Goal: Check status

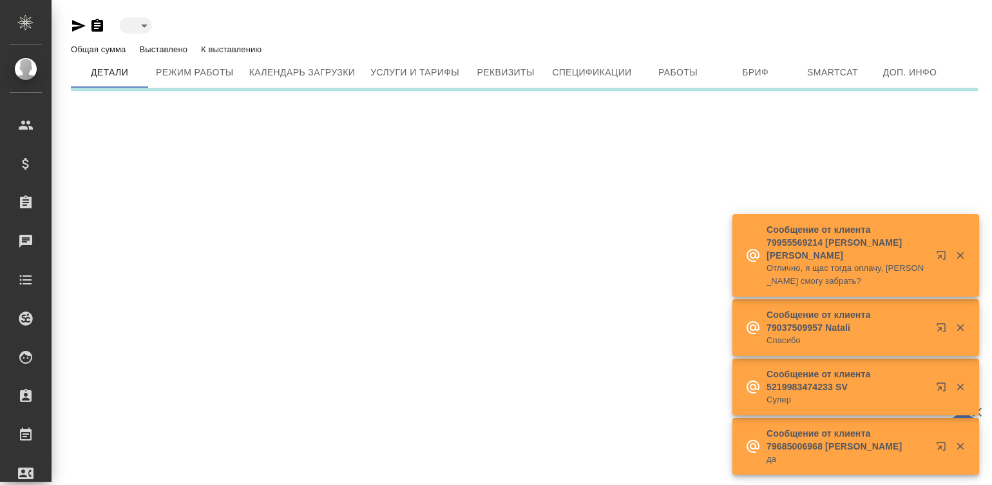
type input "active"
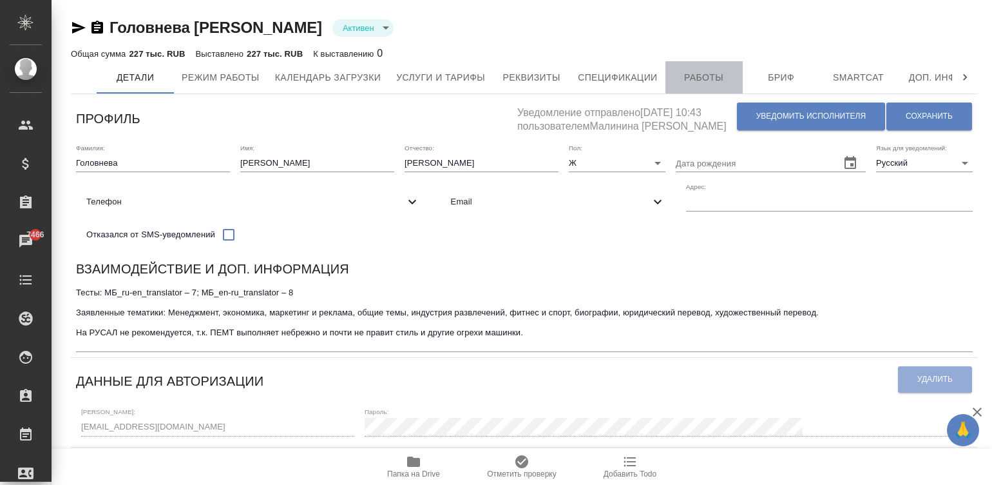
click at [691, 90] on button "Работы" at bounding box center [704, 77] width 77 height 32
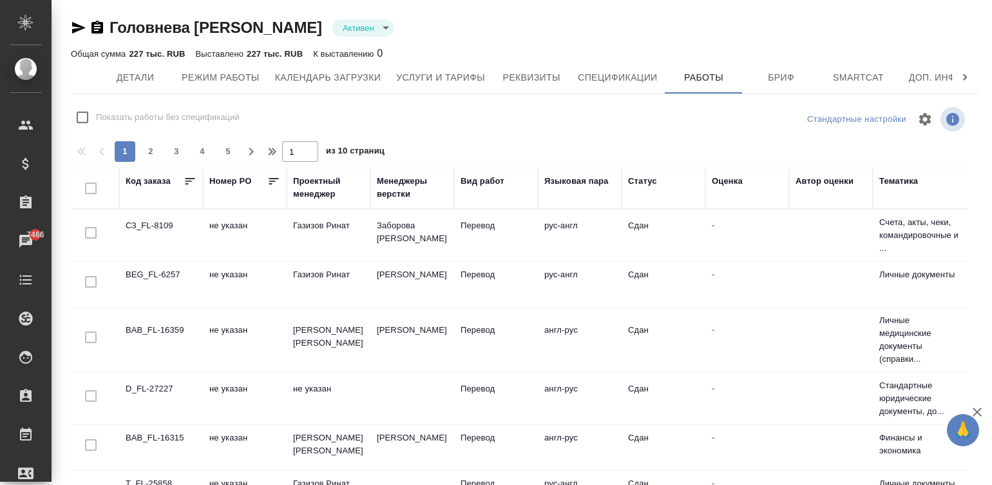
click at [145, 177] on div "Код заказа" at bounding box center [148, 181] width 45 height 13
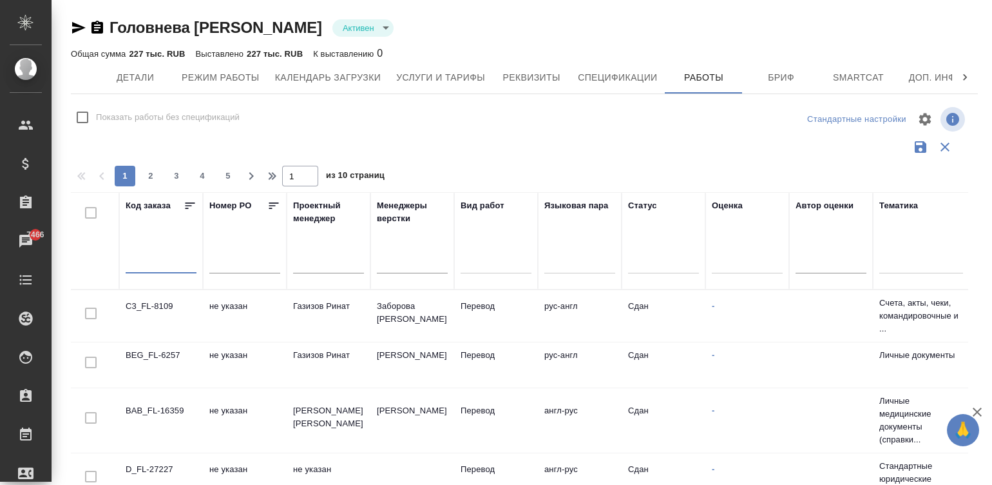
click at [163, 255] on input "text" at bounding box center [161, 264] width 71 height 18
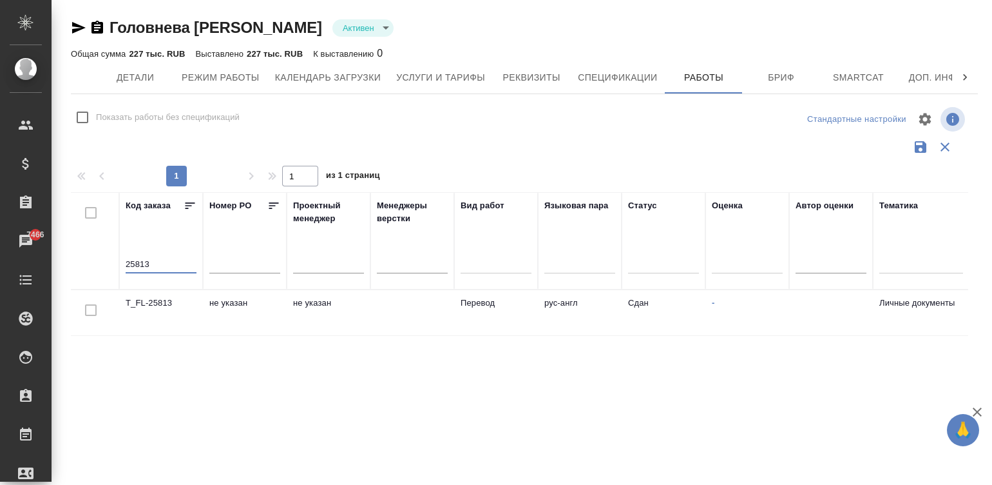
type input "25813"
click at [606, 316] on td "рус-англ" at bounding box center [580, 312] width 84 height 45
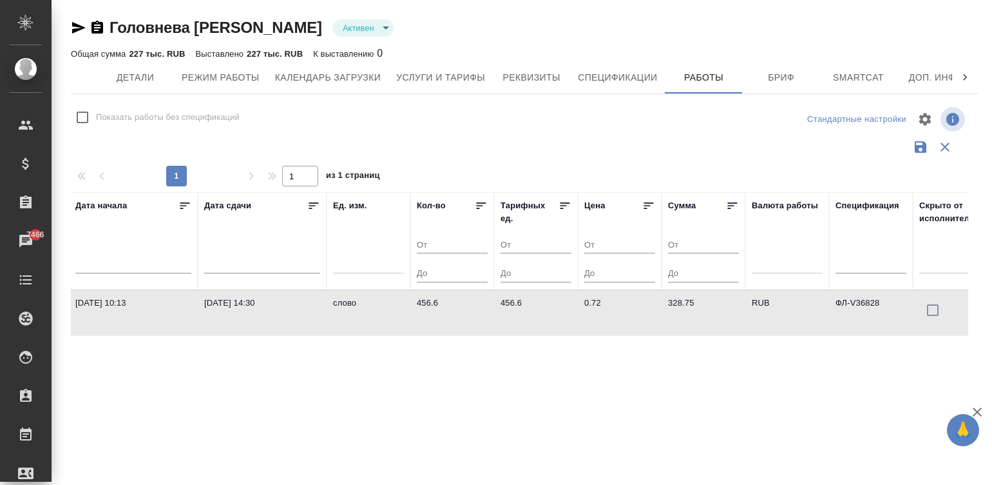
scroll to position [0, 1014]
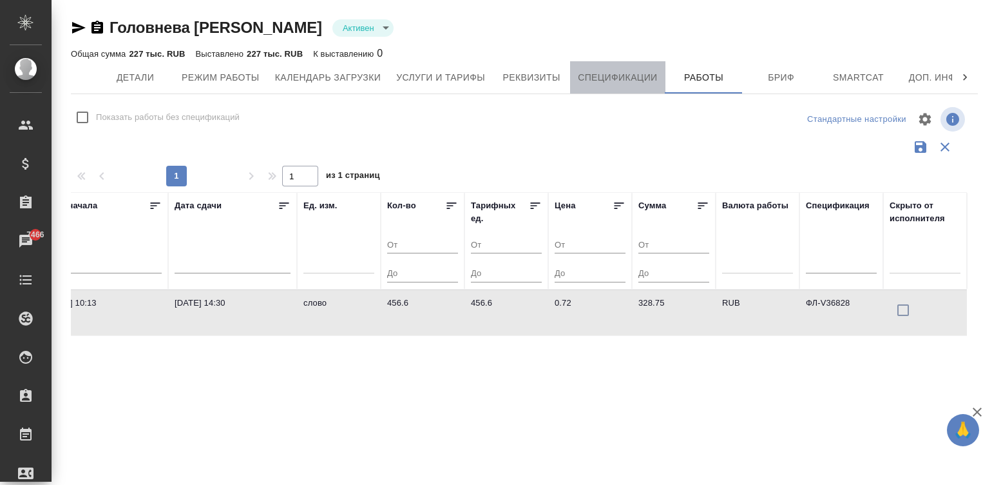
click at [610, 79] on span "Спецификации" at bounding box center [617, 78] width 79 height 16
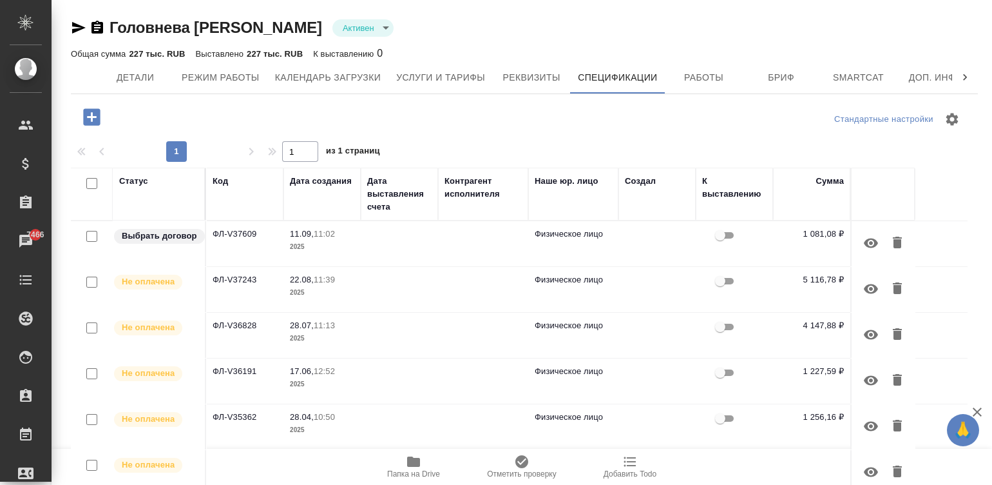
click at [378, 323] on td at bounding box center [399, 335] width 77 height 45
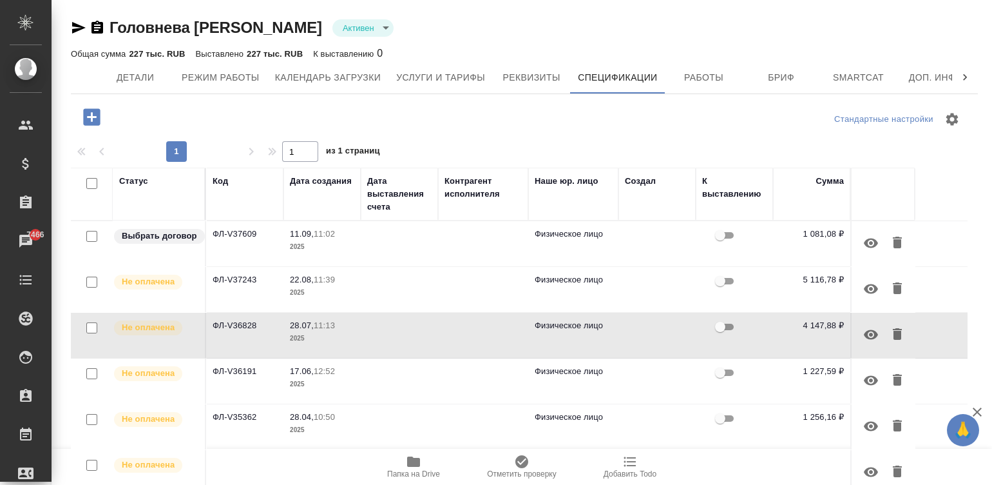
click at [349, 325] on span "28.07, 11:13" at bounding box center [322, 325] width 64 height 13
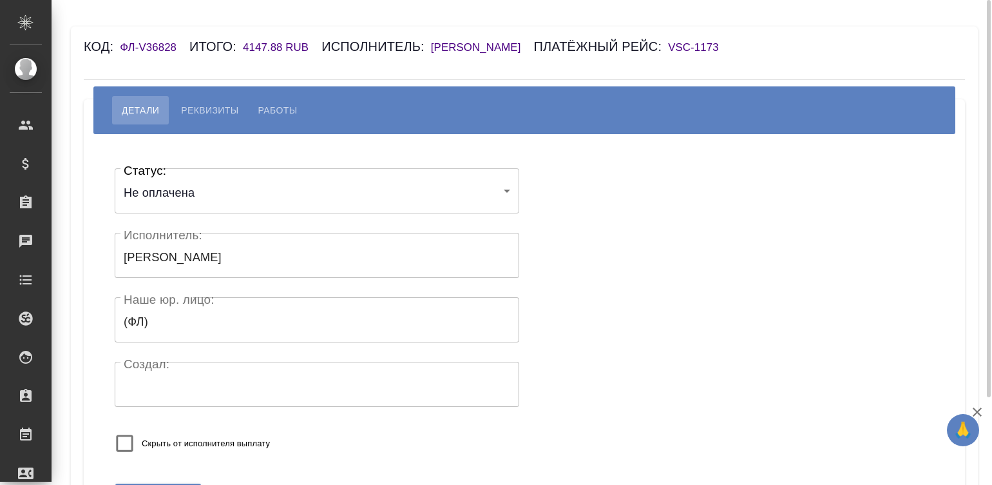
click at [285, 118] on span "Работы" at bounding box center [277, 109] width 39 height 15
select select "10"
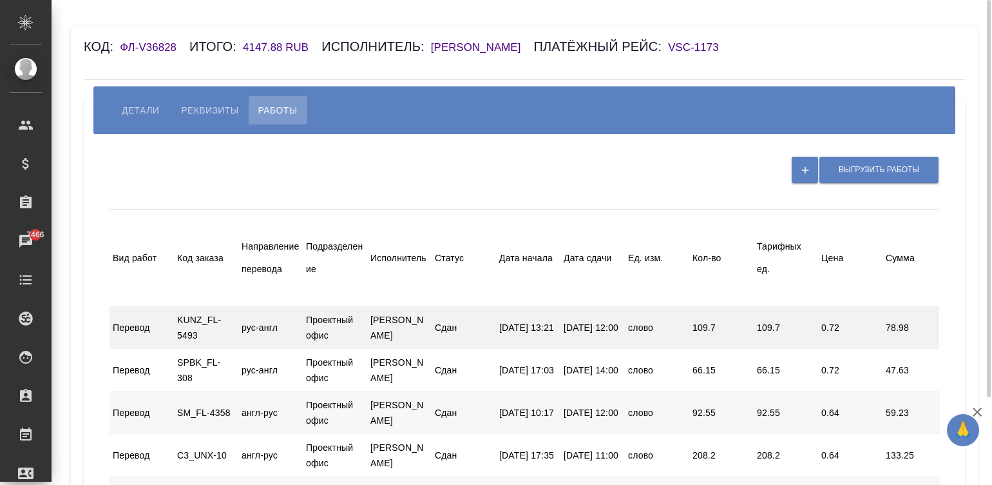
click at [411, 347] on div "Головнева Елизавета Евгеньевна" at bounding box center [399, 327] width 64 height 40
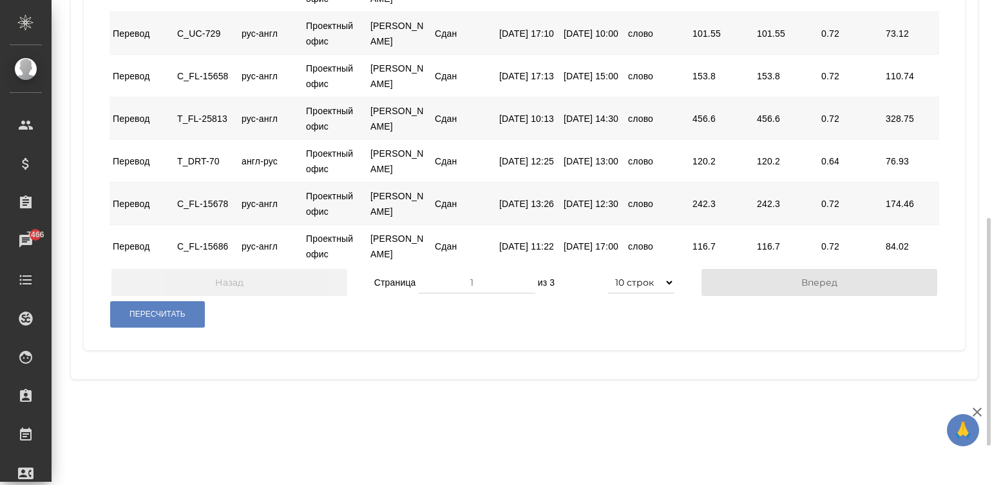
scroll to position [483, 0]
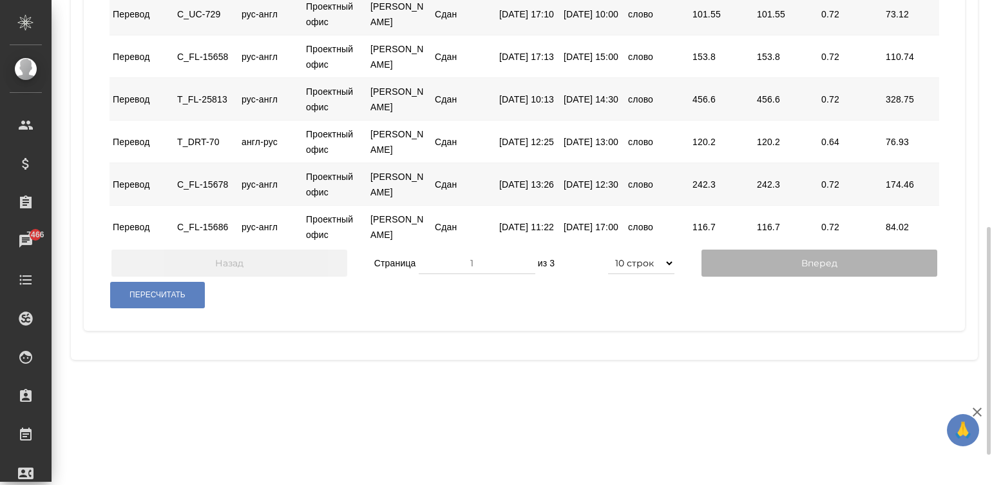
click at [735, 276] on button "Вперед" at bounding box center [820, 262] width 236 height 27
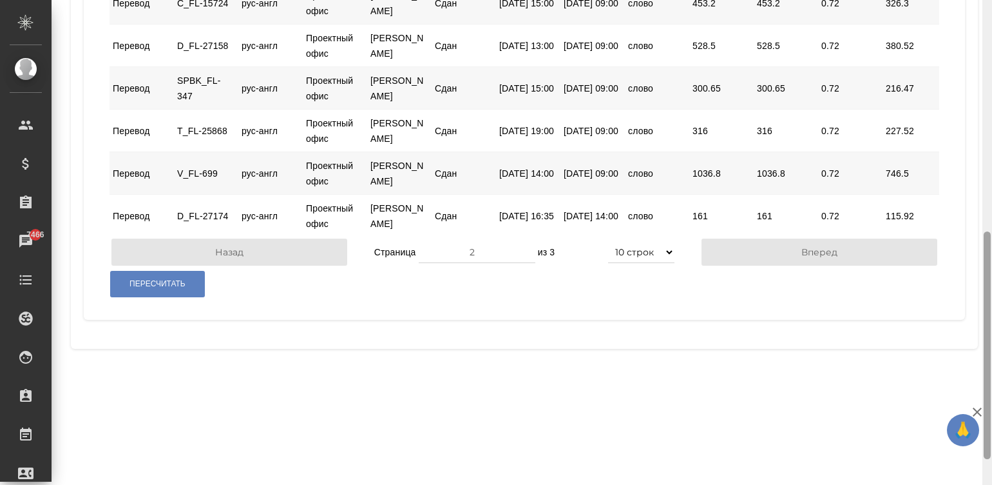
scroll to position [548, 0]
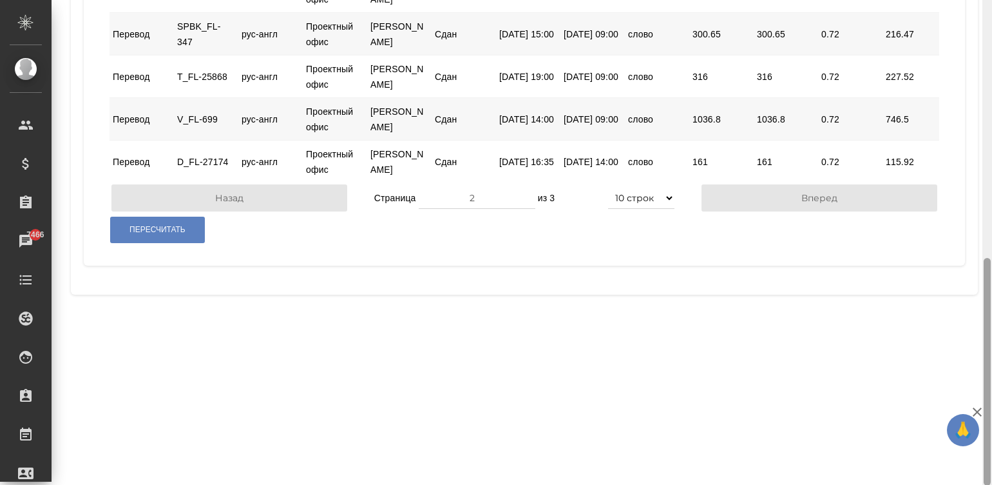
drag, startPoint x: 987, startPoint y: 260, endPoint x: 987, endPoint y: 316, distance: 56.7
click at [987, 316] on div at bounding box center [987, 371] width 7 height 227
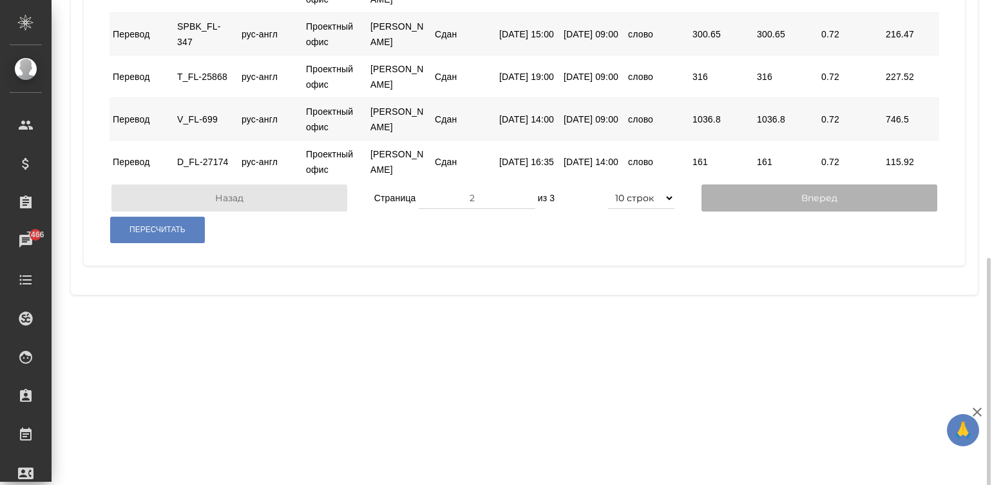
click at [735, 211] on button "Вперед" at bounding box center [820, 197] width 236 height 27
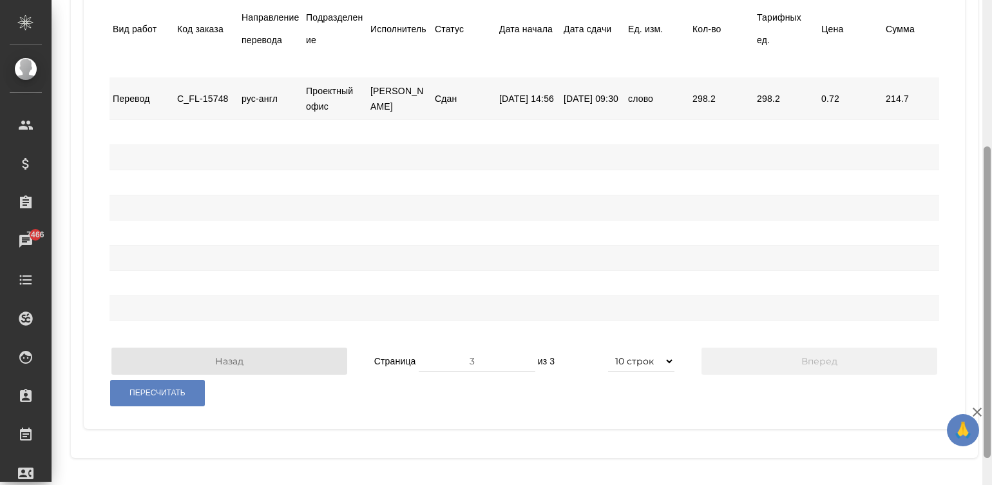
scroll to position [270, 0]
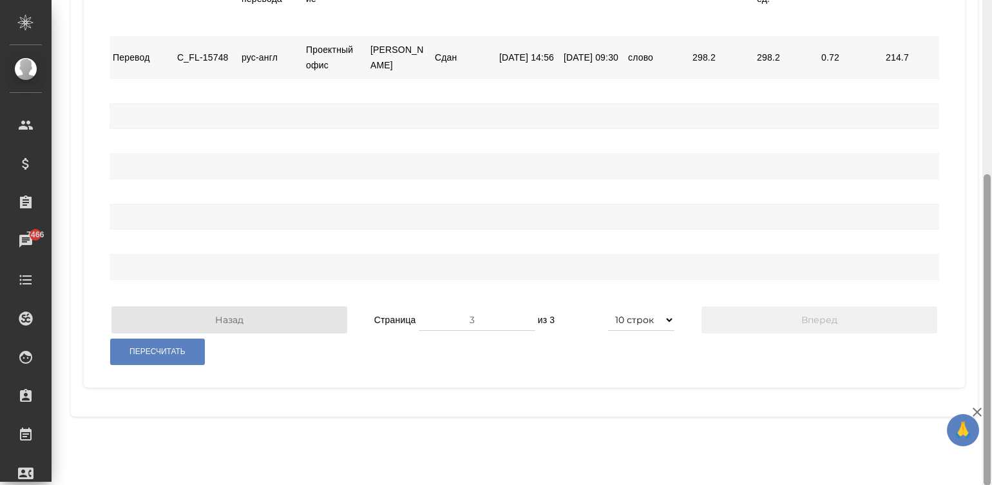
drag, startPoint x: 986, startPoint y: 286, endPoint x: 979, endPoint y: 210, distance: 76.4
click at [979, 210] on div "Код: ФЛ-V36828 Итого: 4147.88 RUB Исполнитель: Головнева Елизавета Евгеньевна П…" at bounding box center [522, 242] width 941 height 485
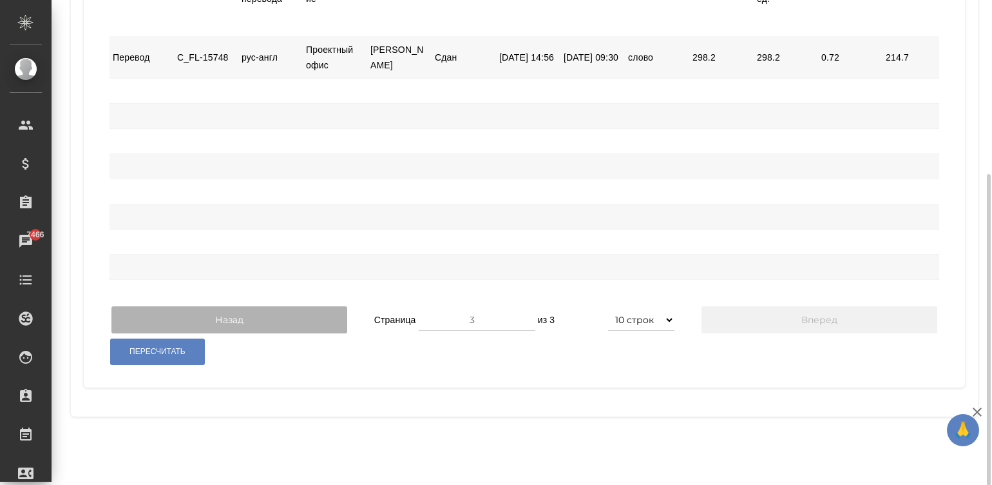
click at [278, 333] on button "Назад" at bounding box center [229, 319] width 236 height 27
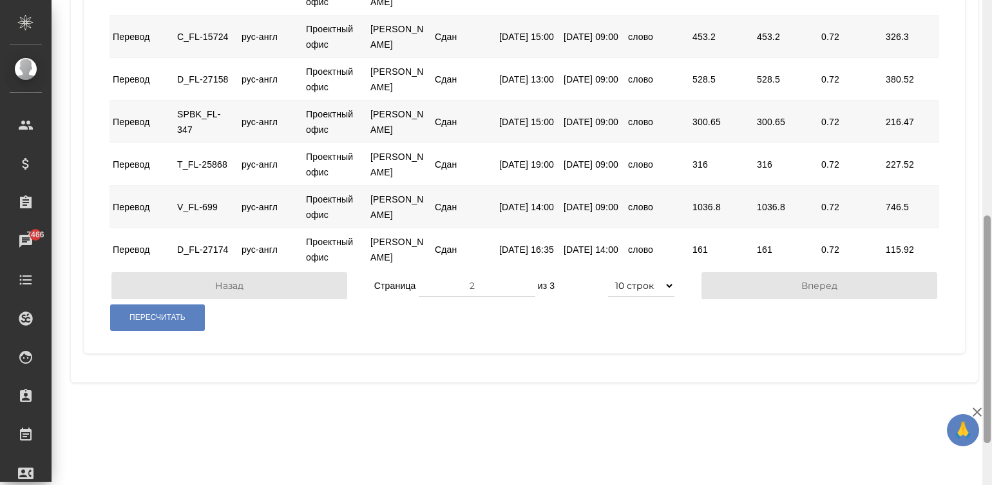
scroll to position [490, 0]
drag, startPoint x: 990, startPoint y: 198, endPoint x: 1012, endPoint y: 340, distance: 143.5
click at [992, 340] on html "🙏 .cls-1 fill:#fff; AWATERA Малинина Мария m.malinina Клиенты Спецификации Зака…" at bounding box center [496, 242] width 992 height 485
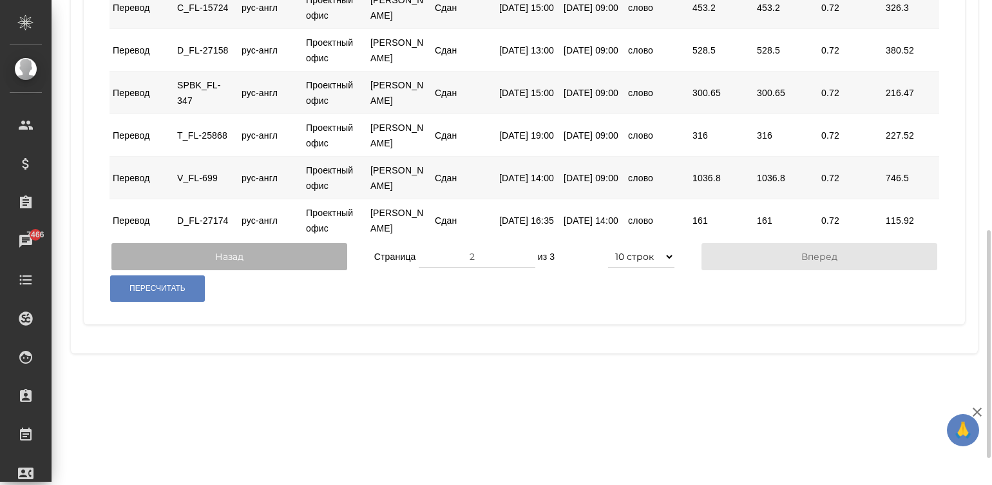
click at [238, 270] on button "Назад" at bounding box center [229, 256] width 236 height 27
type input "1"
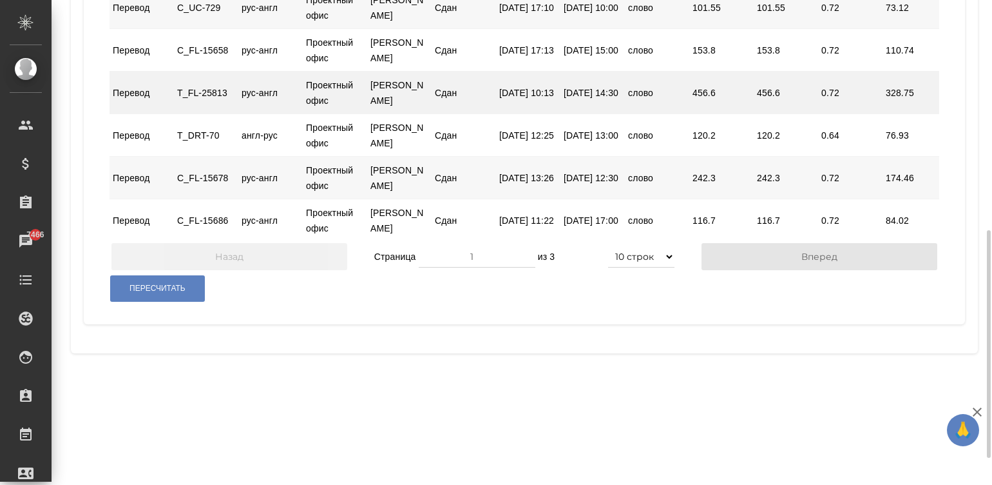
click at [626, 105] on div "слово" at bounding box center [657, 93] width 64 height 24
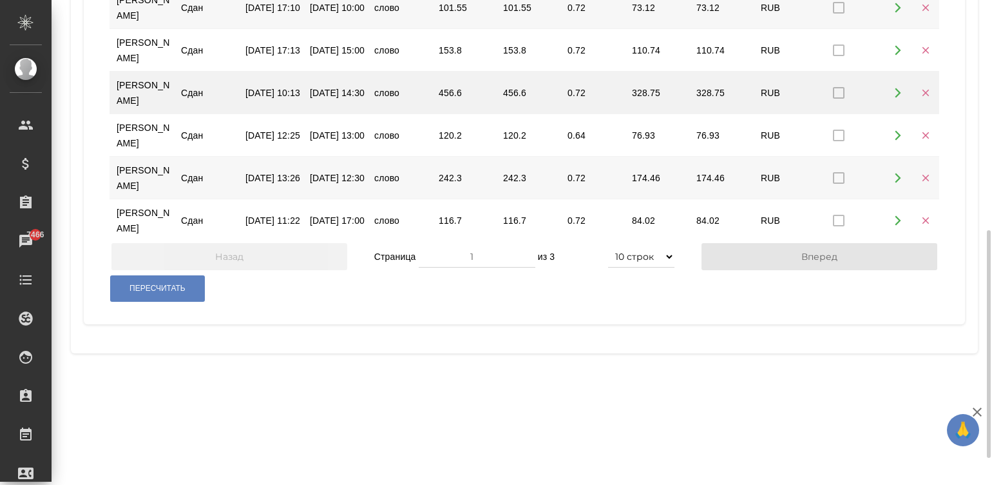
scroll to position [0, 256]
click at [924, 96] on icon "button" at bounding box center [923, 92] width 7 height 7
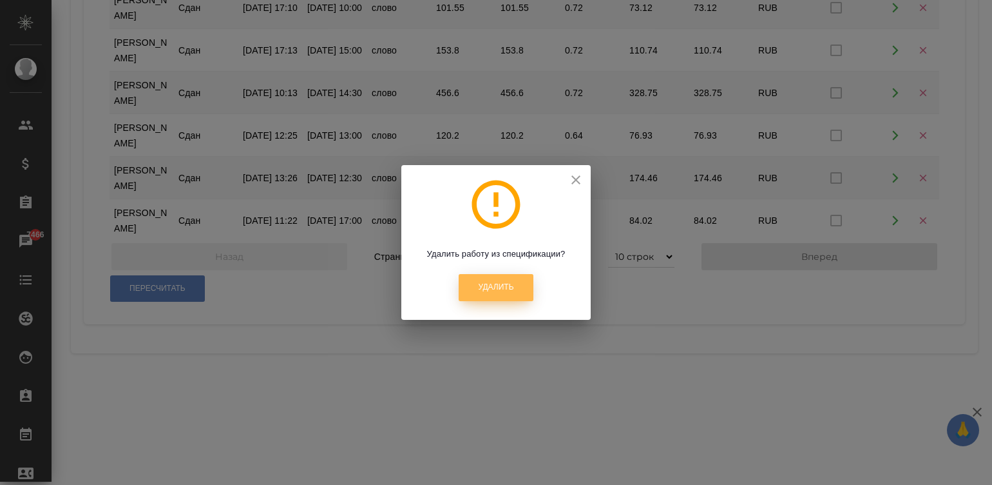
click at [508, 291] on span "Удалить" at bounding box center [495, 287] width 35 height 11
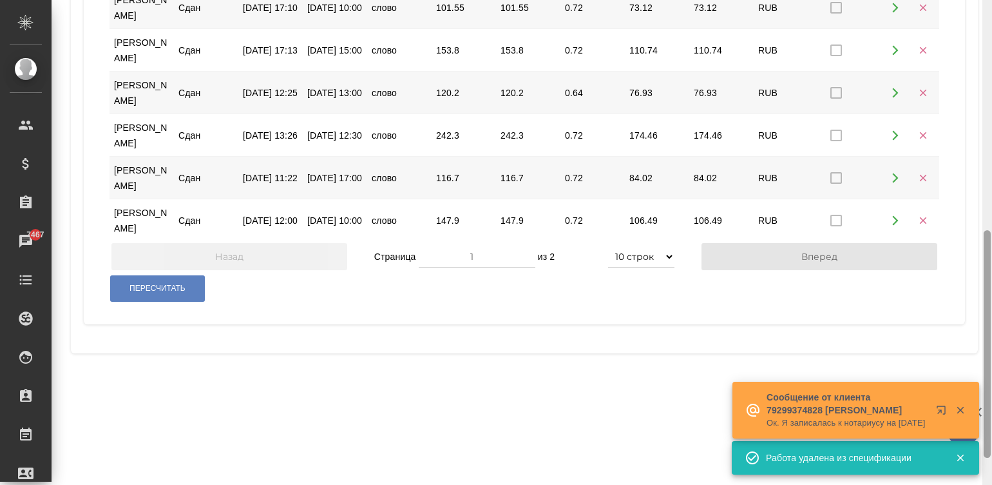
scroll to position [5, 0]
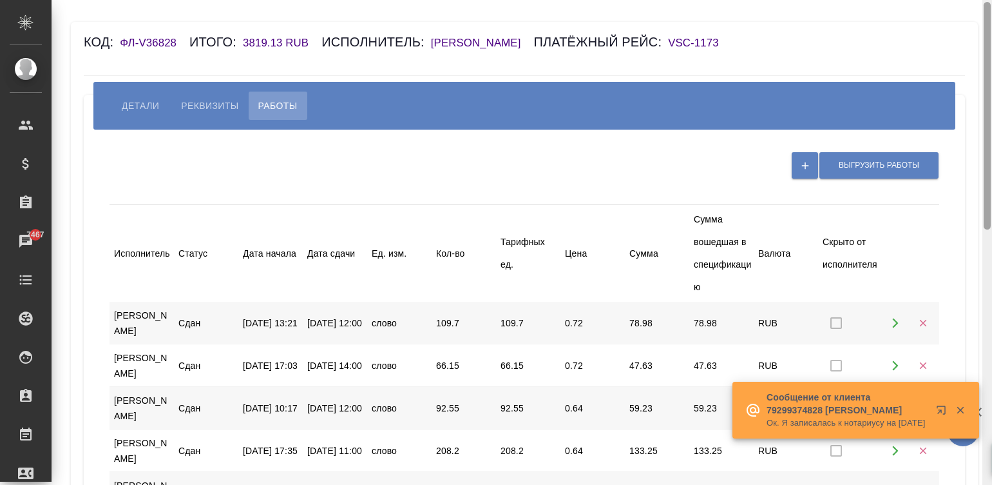
click at [987, 8] on div at bounding box center [987, 115] width 7 height 227
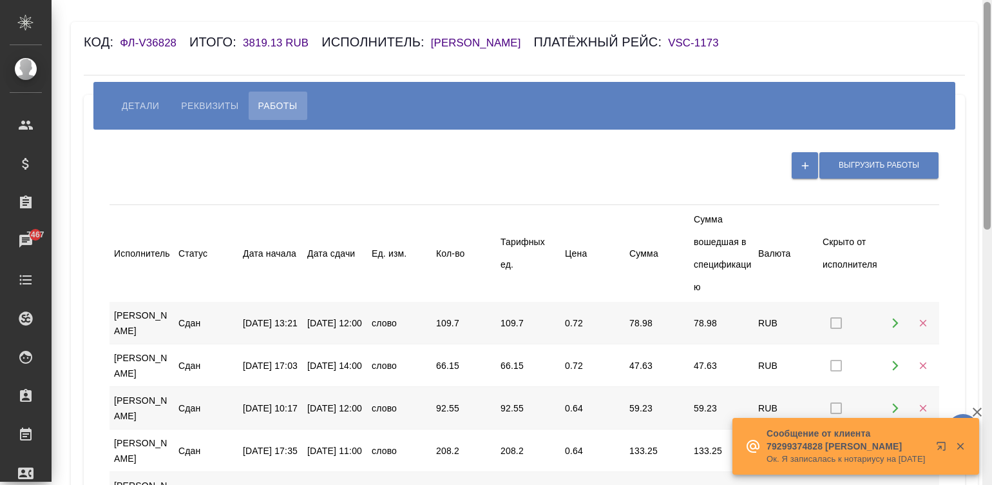
click at [987, 8] on div at bounding box center [987, 115] width 7 height 227
